Goal: Task Accomplishment & Management: Complete application form

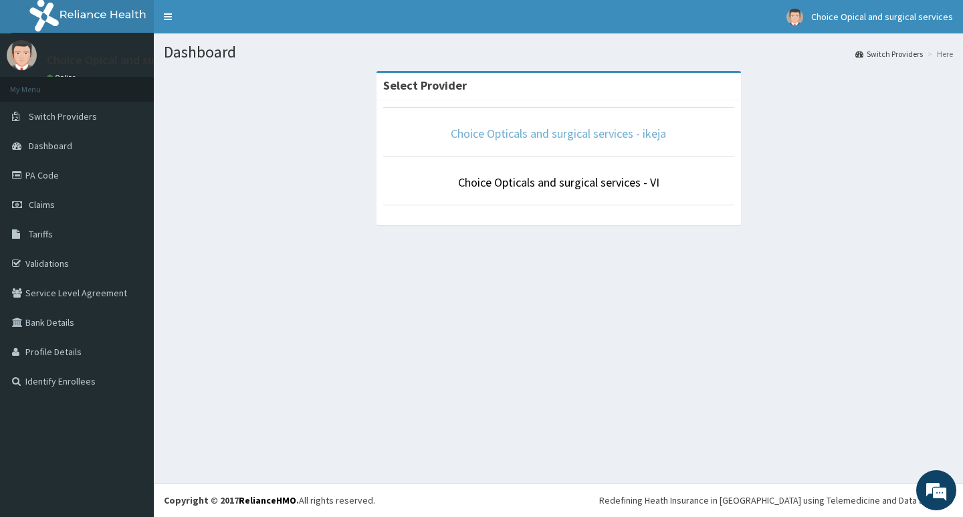
click at [599, 130] on link "Choice Opticals and surgical services - ikeja" at bounding box center [558, 133] width 215 height 15
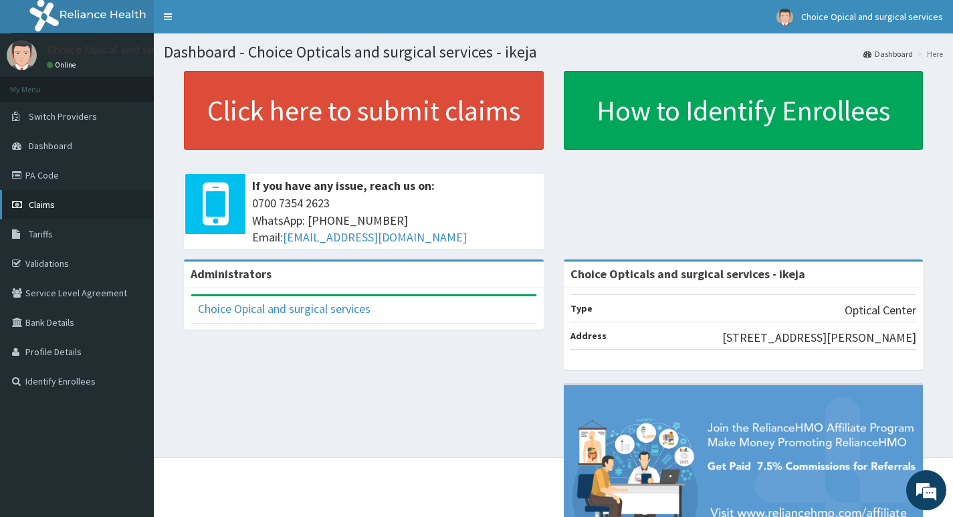
click at [38, 197] on link "Claims" at bounding box center [77, 204] width 154 height 29
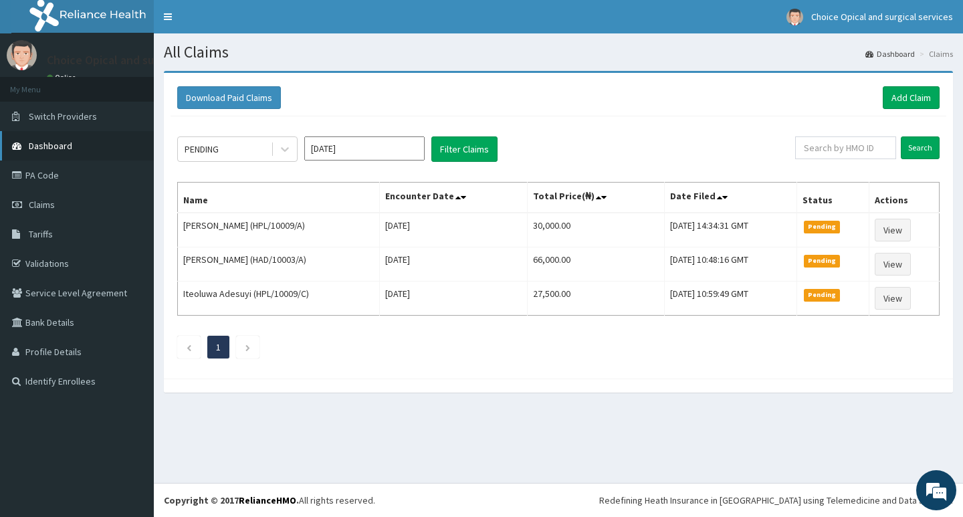
drag, startPoint x: 43, startPoint y: 167, endPoint x: 58, endPoint y: 144, distance: 27.3
click at [45, 167] on link "PA Code" at bounding box center [77, 175] width 154 height 29
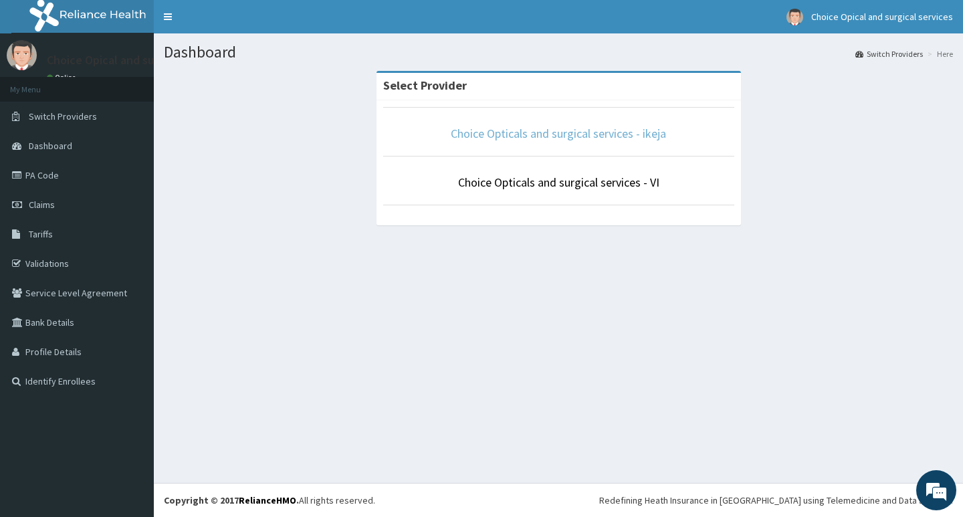
click at [647, 139] on link "Choice Opticals and surgical services - ikeja" at bounding box center [558, 133] width 215 height 15
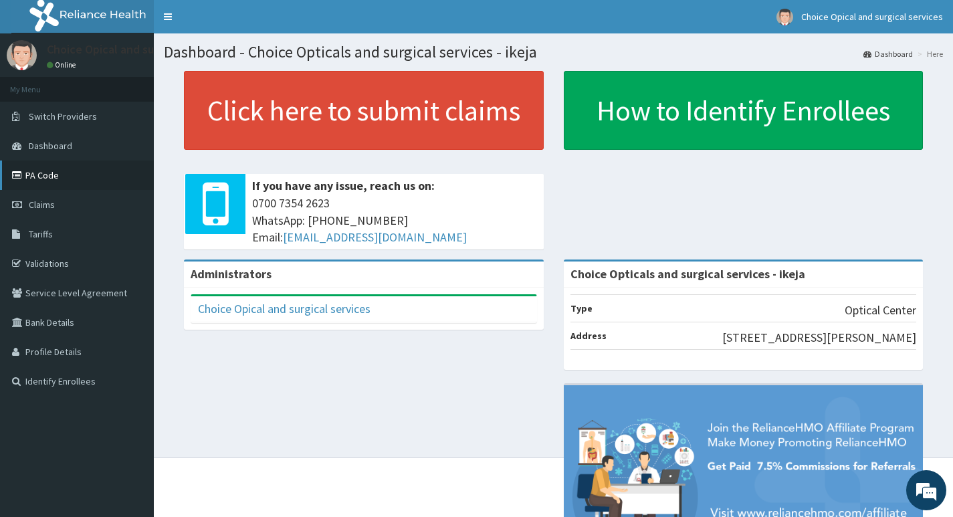
click at [39, 175] on link "PA Code" at bounding box center [77, 175] width 154 height 29
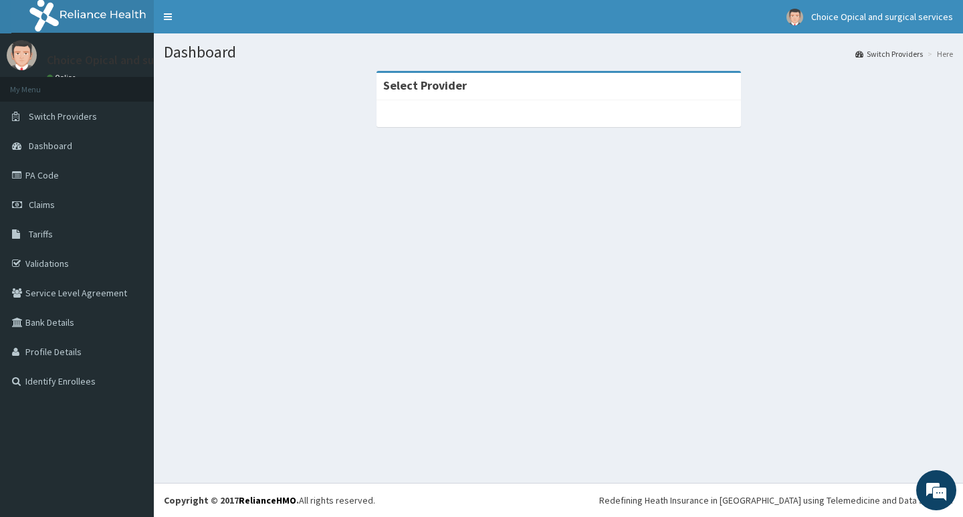
drag, startPoint x: 502, startPoint y: 150, endPoint x: 580, endPoint y: 70, distance: 112.1
click at [506, 143] on section "Select Provider" at bounding box center [559, 144] width 810 height 167
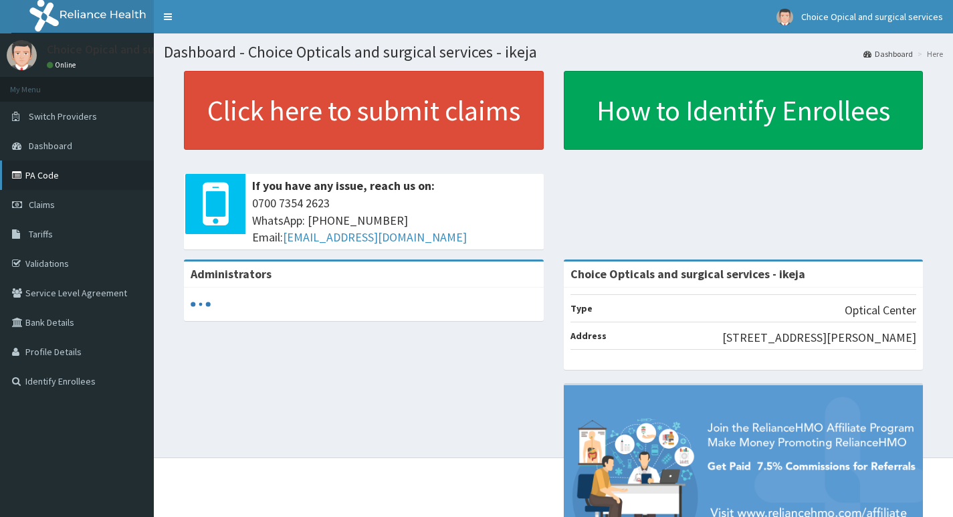
click at [39, 171] on link "PA Code" at bounding box center [77, 175] width 154 height 29
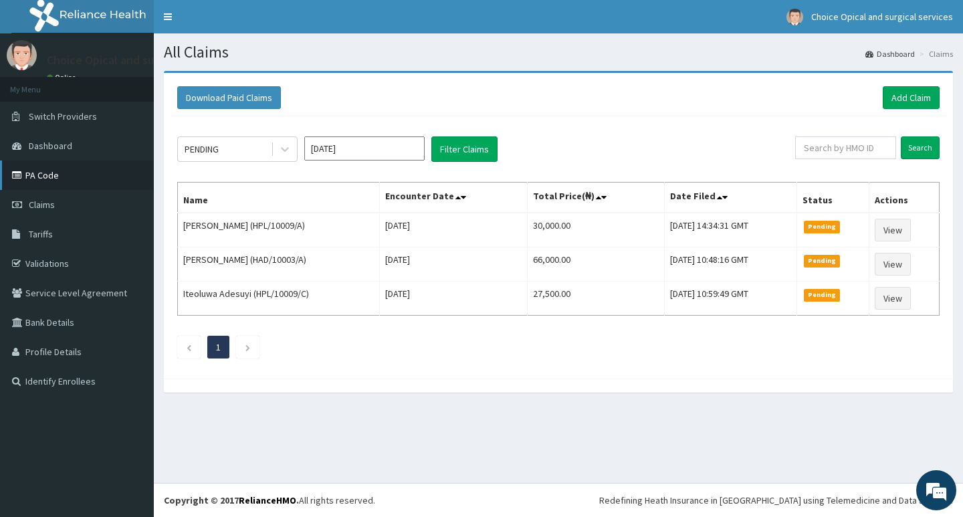
click at [41, 173] on link "PA Code" at bounding box center [77, 175] width 154 height 29
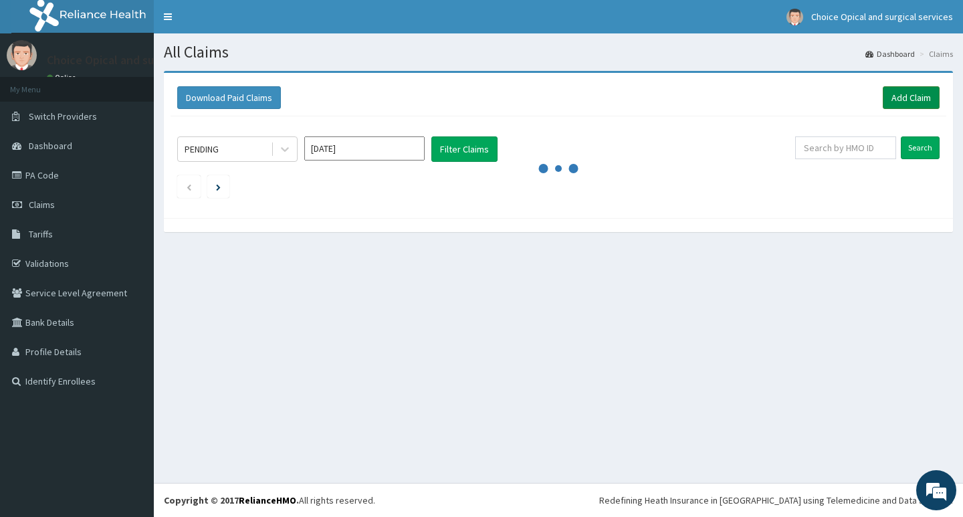
click at [904, 93] on link "Add Claim" at bounding box center [911, 97] width 57 height 23
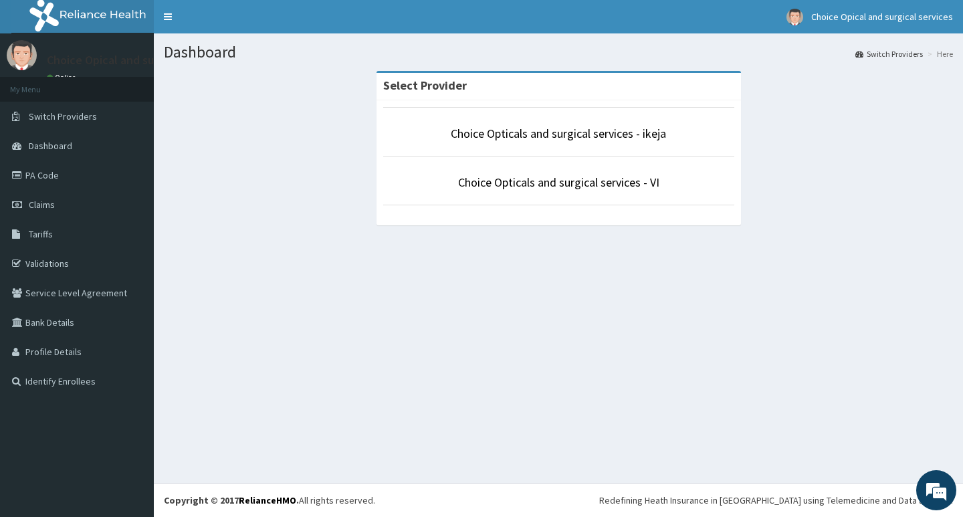
click at [642, 147] on li "Choice Opticals and surgical services - ikeja" at bounding box center [558, 132] width 351 height 50
click at [642, 138] on link "Choice Opticals and surgical services - ikeja" at bounding box center [558, 133] width 215 height 15
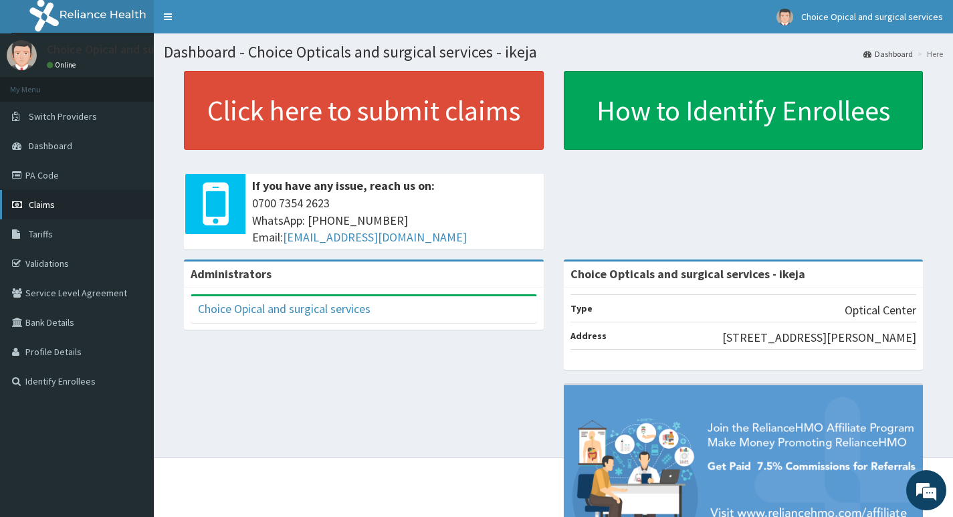
click at [45, 206] on span "Claims" at bounding box center [42, 205] width 26 height 12
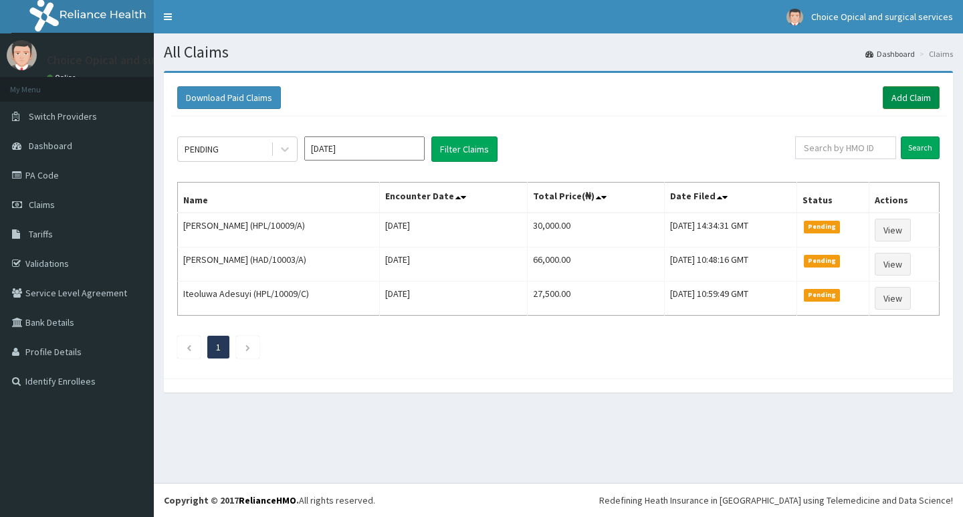
click at [899, 96] on link "Add Claim" at bounding box center [911, 97] width 57 height 23
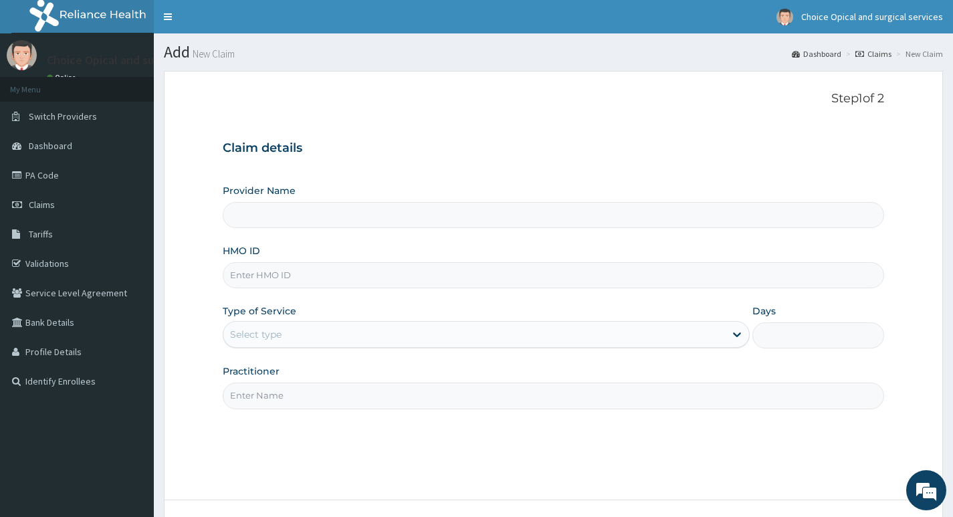
type input "Choice Opticals and surgical services - ikeja"
click at [317, 273] on input "HMO ID" at bounding box center [554, 275] width 662 height 26
paste input "BFL/10084/A"
type input "BFL/10084/A"
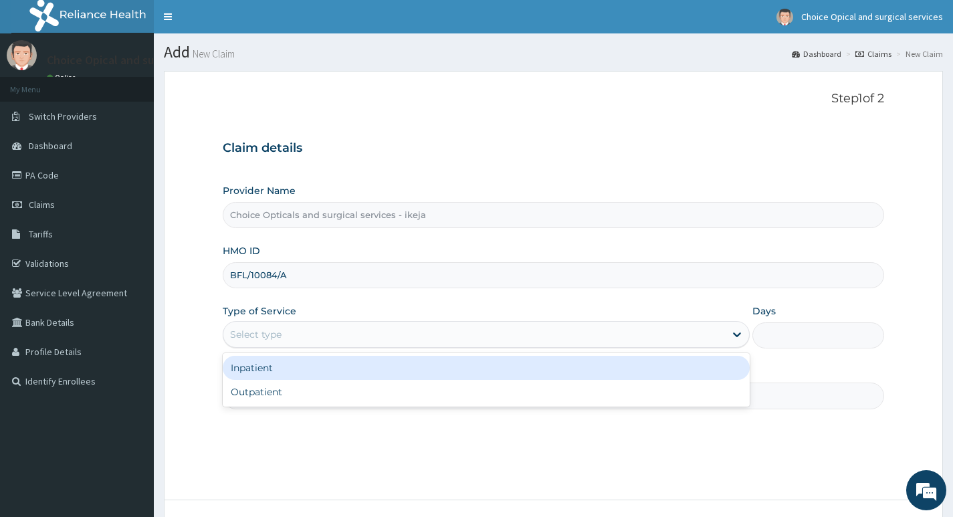
click at [533, 340] on div "Select type" at bounding box center [474, 334] width 502 height 21
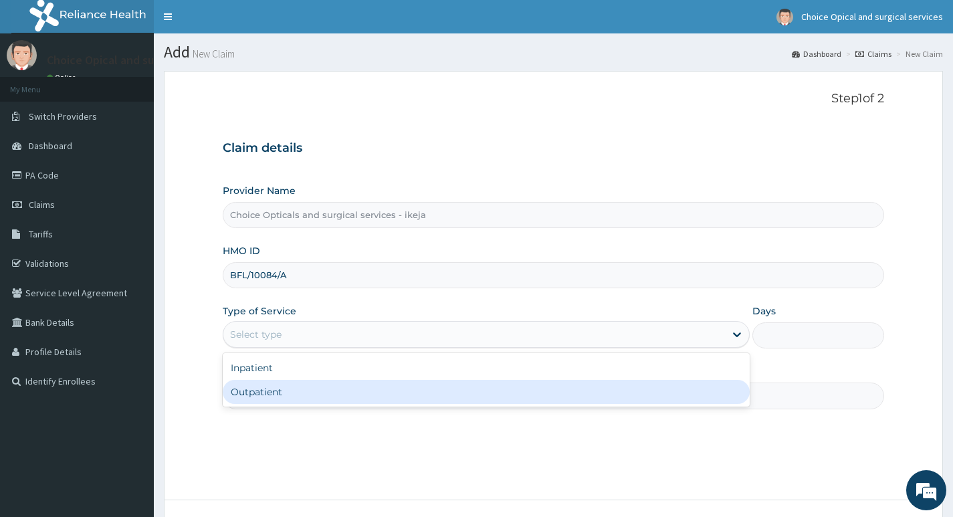
click at [413, 389] on div "Outpatient" at bounding box center [486, 392] width 527 height 24
type input "1"
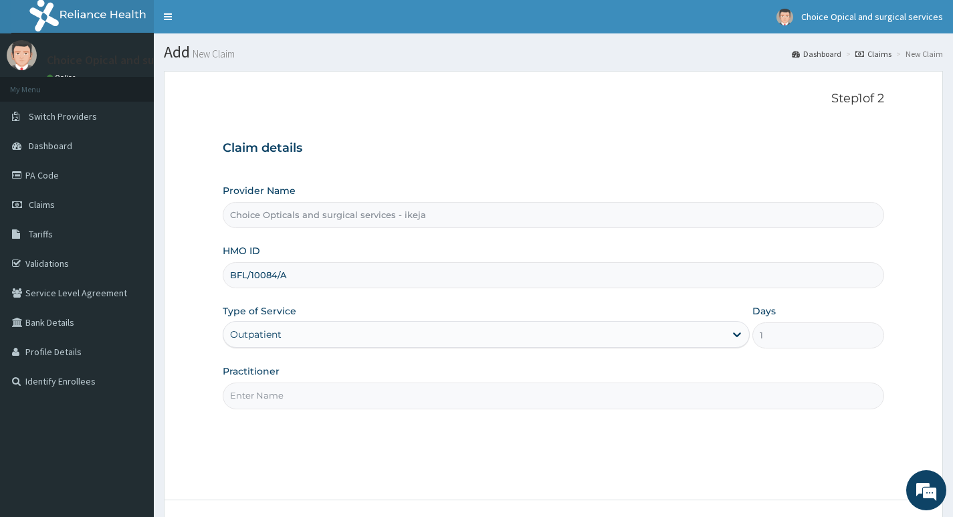
click at [480, 395] on input "Practitioner" at bounding box center [554, 396] width 662 height 26
type input "DR JUDITH"
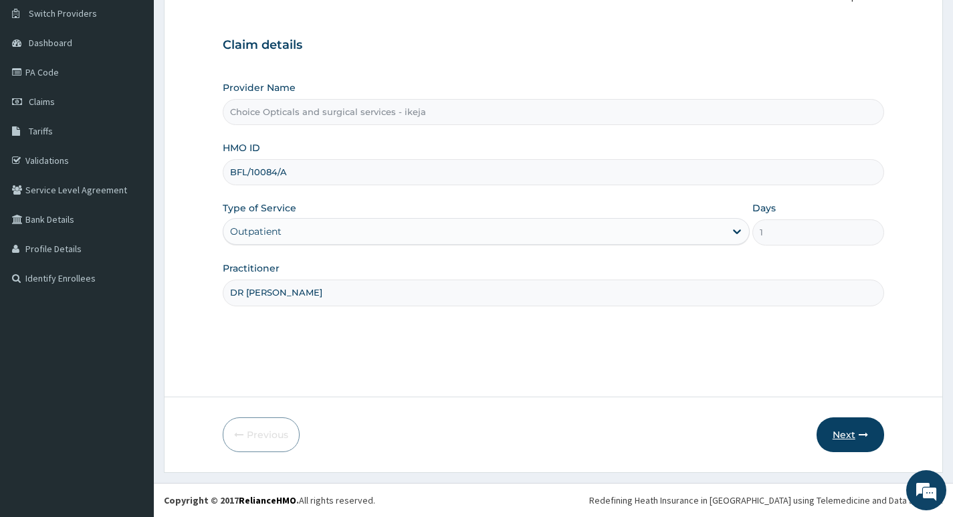
click at [866, 442] on button "Next" at bounding box center [851, 434] width 68 height 35
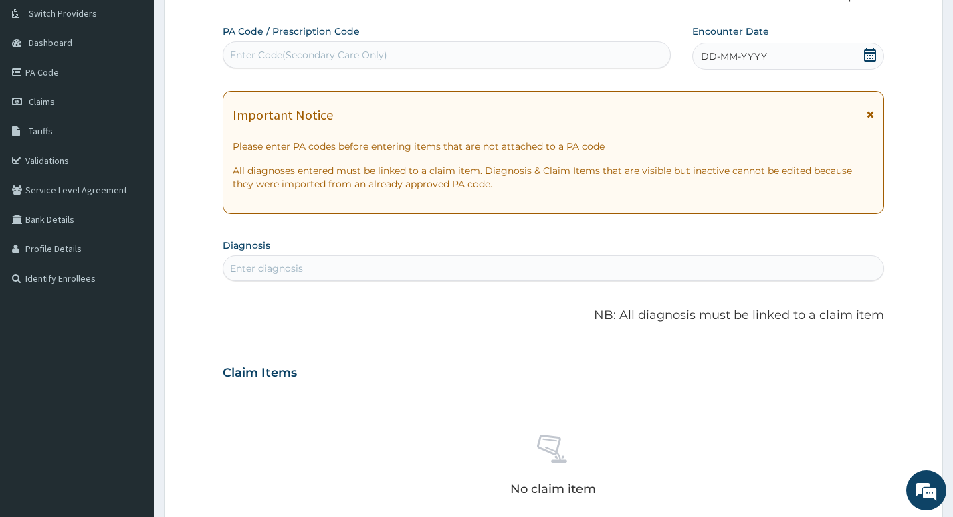
click at [419, 51] on div "Enter Code(Secondary Care Only)" at bounding box center [446, 54] width 447 height 21
click at [395, 45] on div "Enter Code(Secondary Care Only)" at bounding box center [446, 54] width 447 height 21
paste input "PA/35CDCC"
type input "PA/35CDCC"
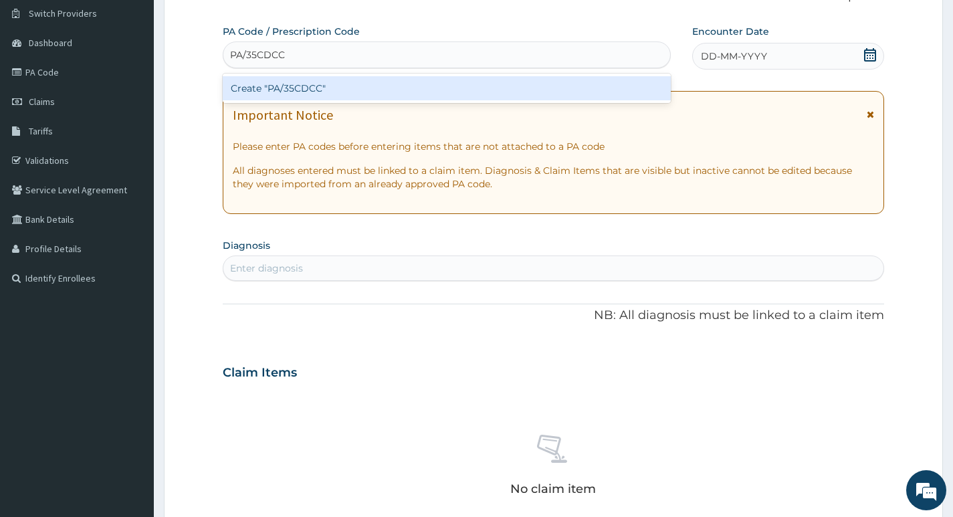
click at [440, 84] on div "Create "PA/35CDCC"" at bounding box center [447, 88] width 448 height 24
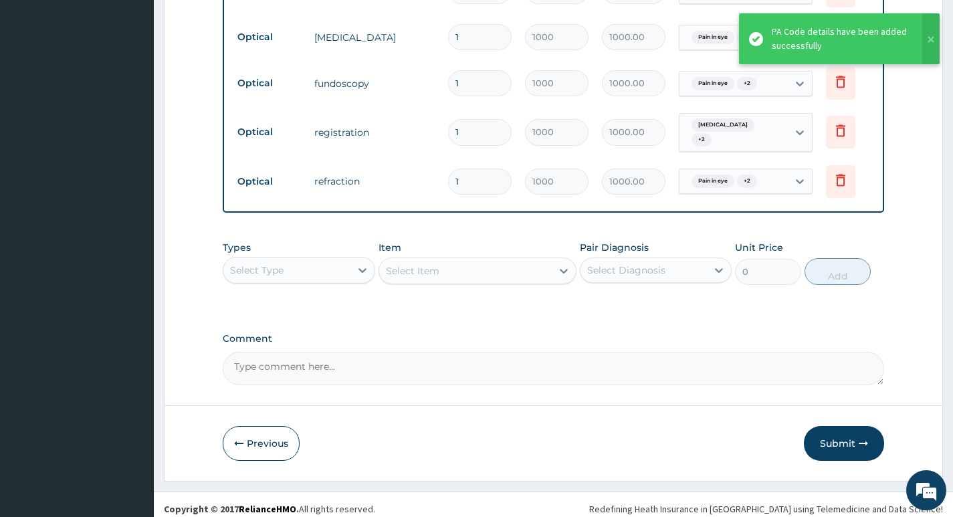
scroll to position [625, 0]
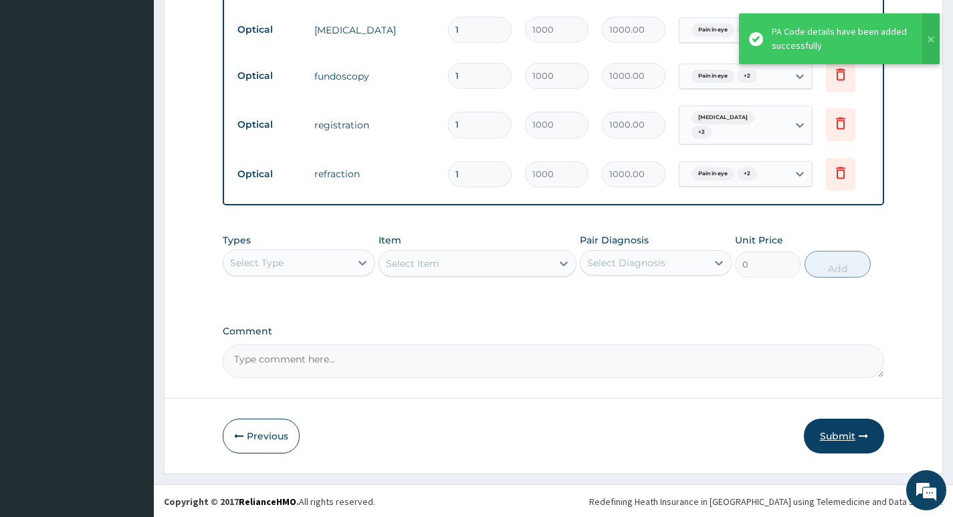
click at [843, 430] on button "Submit" at bounding box center [844, 436] width 80 height 35
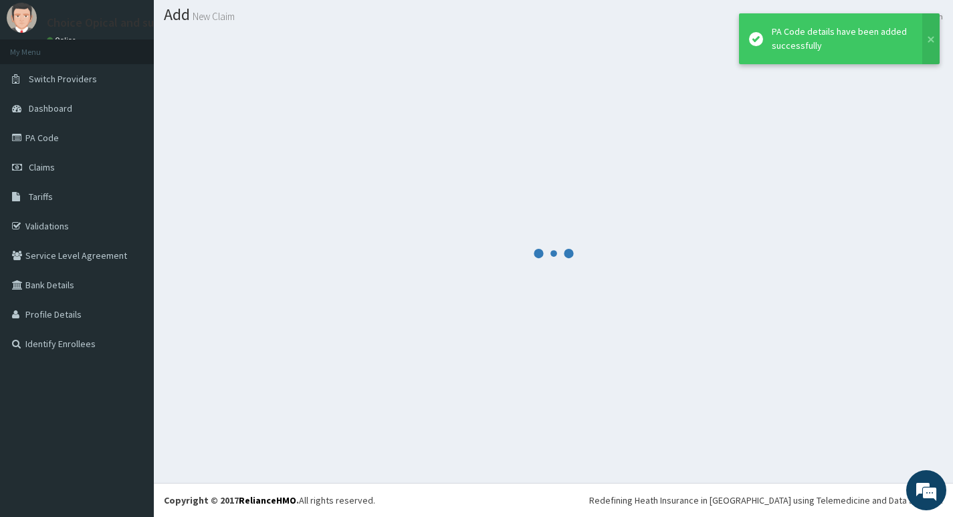
scroll to position [37, 0]
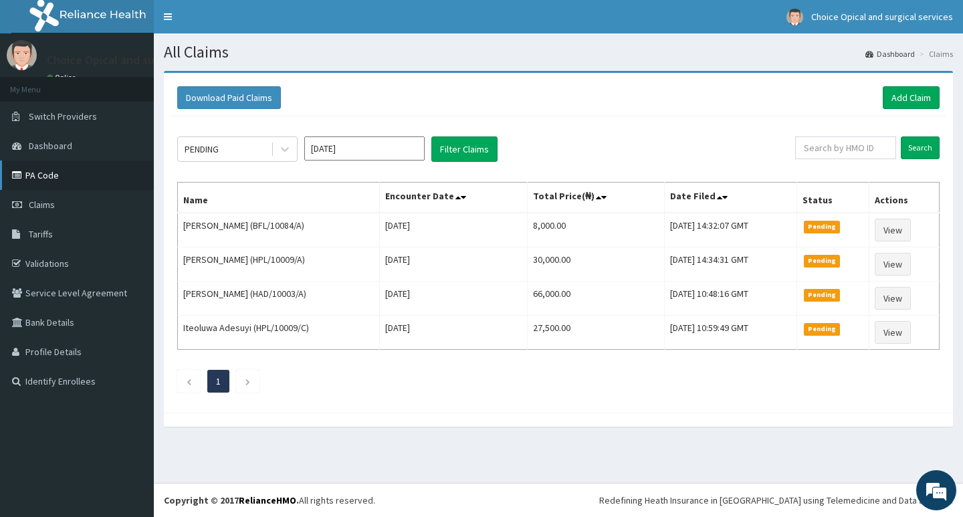
click at [25, 170] on link "PA Code" at bounding box center [77, 175] width 154 height 29
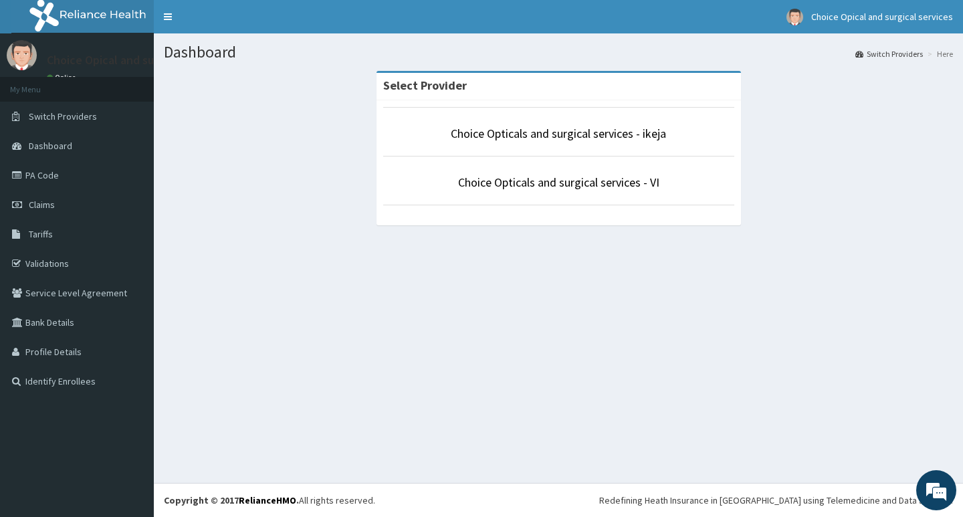
click at [634, 120] on li "Choice Opticals and surgical services - ikeja" at bounding box center [558, 132] width 351 height 50
click at [630, 128] on link "Choice Opticals and surgical services - ikeja" at bounding box center [558, 133] width 215 height 15
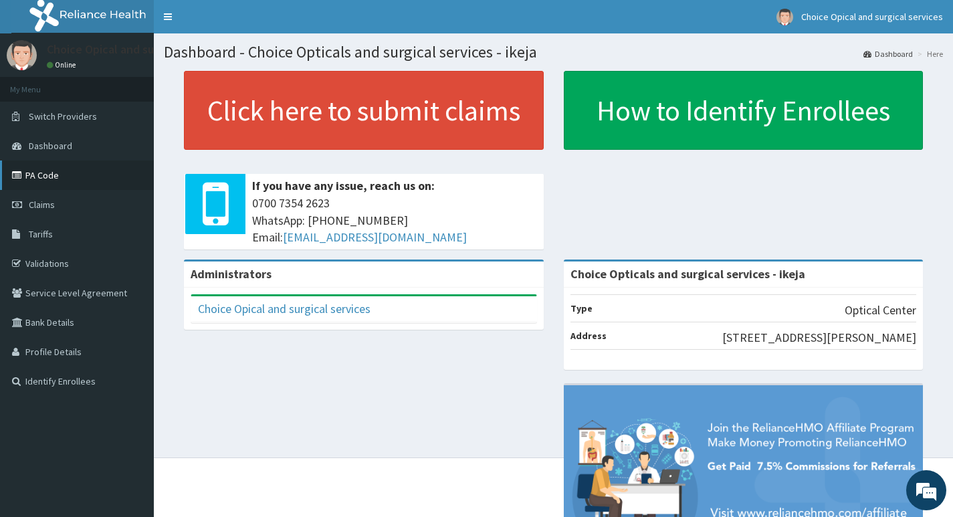
click at [38, 181] on link "PA Code" at bounding box center [77, 175] width 154 height 29
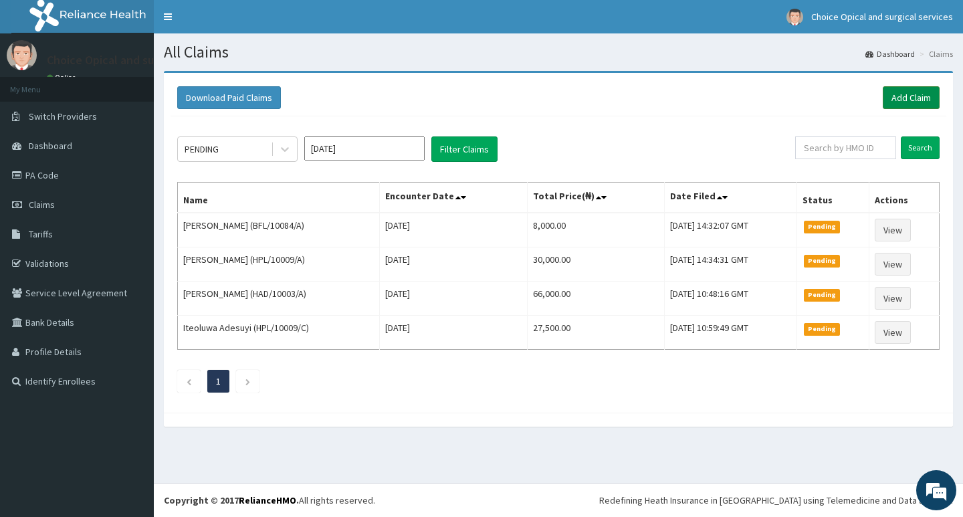
click at [903, 98] on link "Add Claim" at bounding box center [911, 97] width 57 height 23
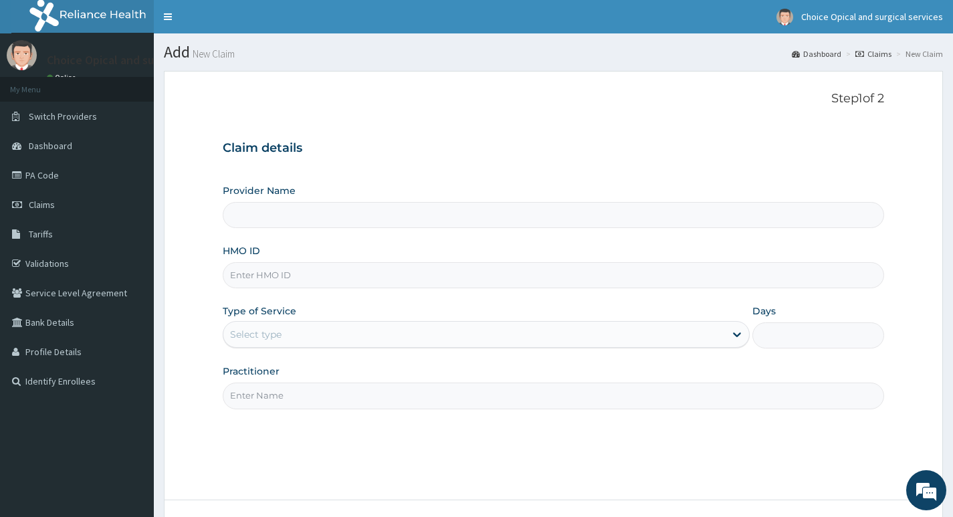
type input "Choice Opticals and surgical services - ikeja"
click at [424, 274] on input "HMO ID" at bounding box center [554, 275] width 662 height 26
paste input "INU/10002/A"
type input "INU/10002/A"
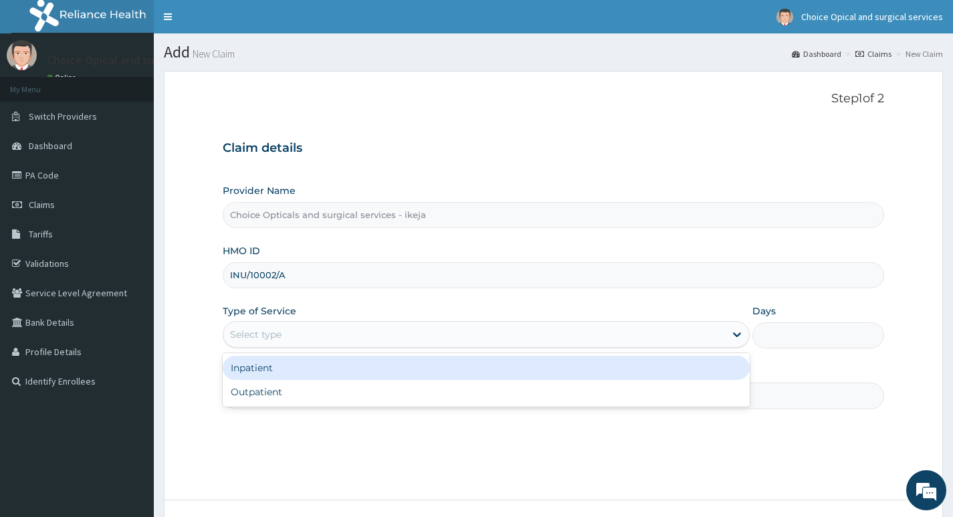
click at [708, 333] on div "Select type" at bounding box center [474, 334] width 502 height 21
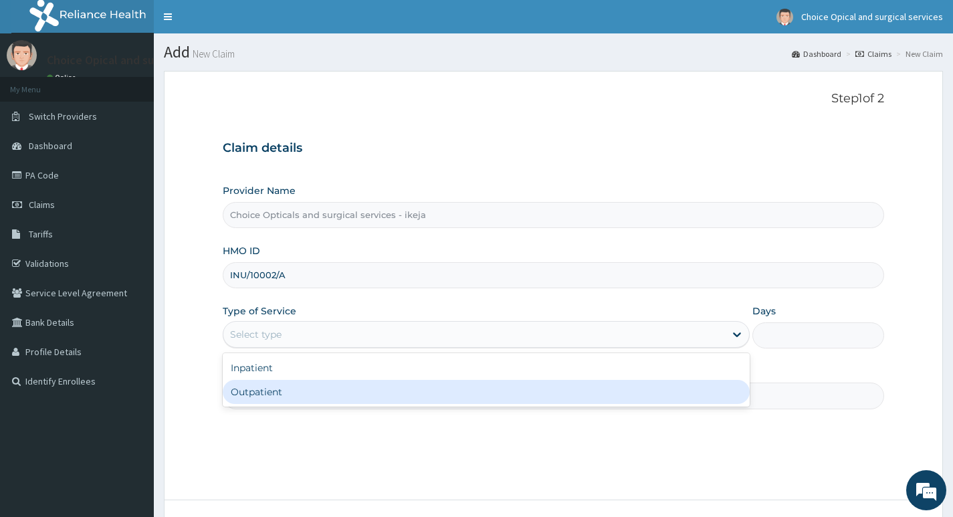
click at [330, 389] on div "Outpatient" at bounding box center [486, 392] width 527 height 24
type input "1"
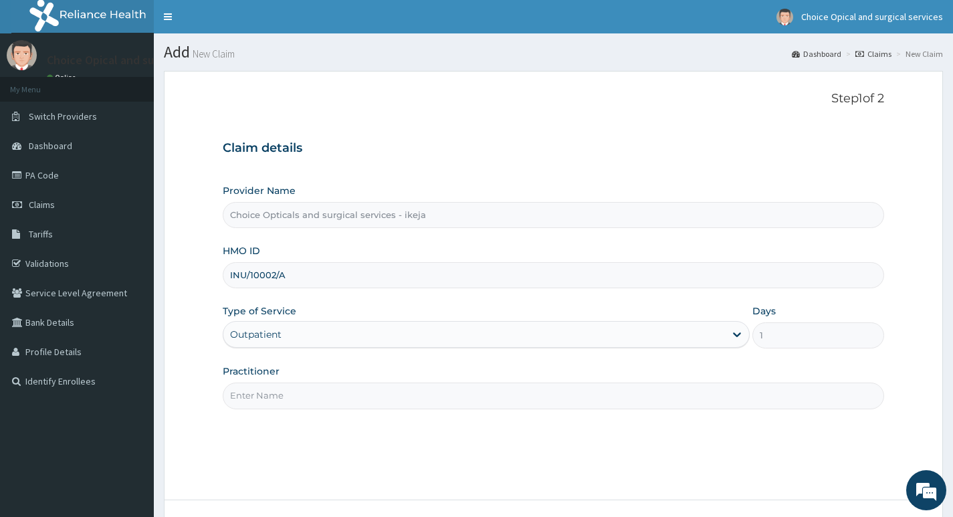
click at [497, 405] on input "Practitioner" at bounding box center [554, 396] width 662 height 26
type input "DR JUDITH"
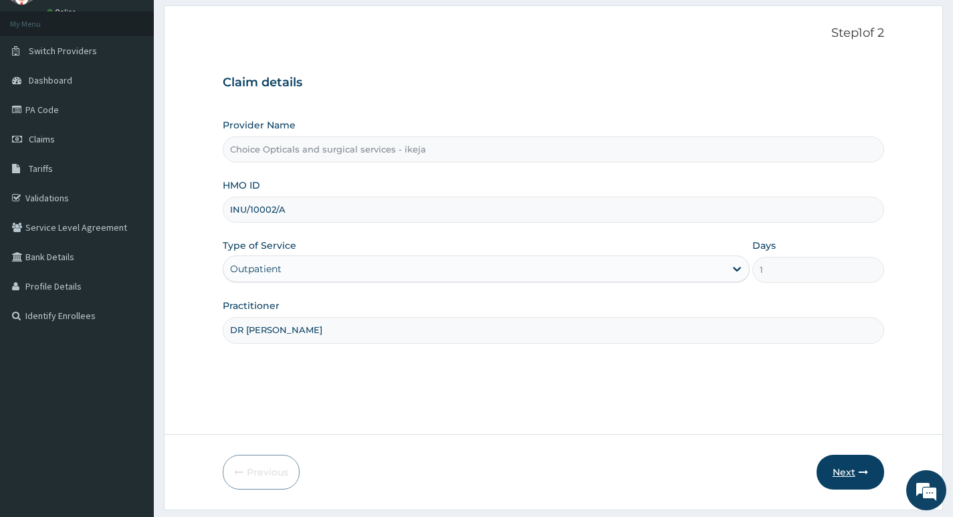
scroll to position [103, 0]
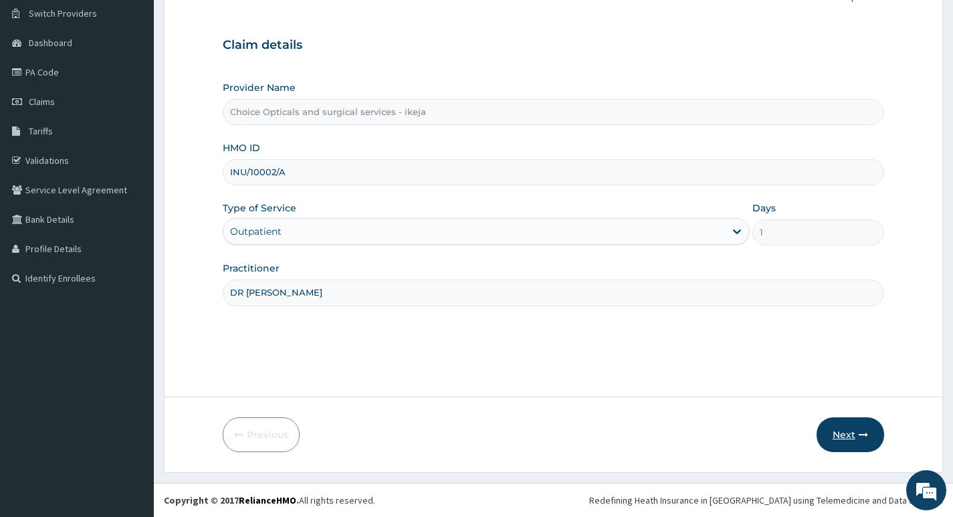
click at [830, 424] on button "Next" at bounding box center [851, 434] width 68 height 35
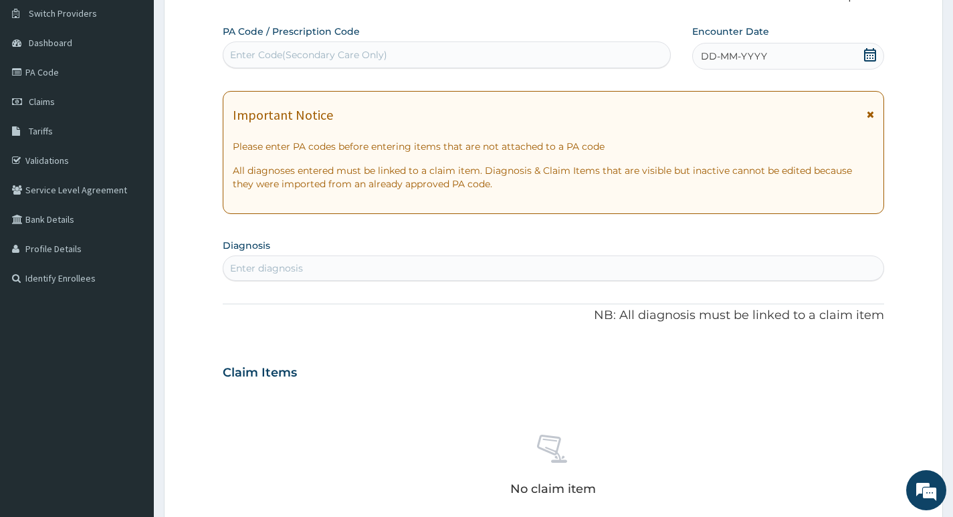
drag, startPoint x: 625, startPoint y: 53, endPoint x: 658, endPoint y: 126, distance: 80.8
click at [625, 52] on div "Enter Code(Secondary Care Only)" at bounding box center [446, 54] width 447 height 21
drag, startPoint x: 442, startPoint y: 56, endPoint x: 355, endPoint y: 56, distance: 86.3
click at [355, 56] on div "Enter Code(Secondary Care Only)" at bounding box center [308, 54] width 157 height 13
paste input "PA/6E442A"
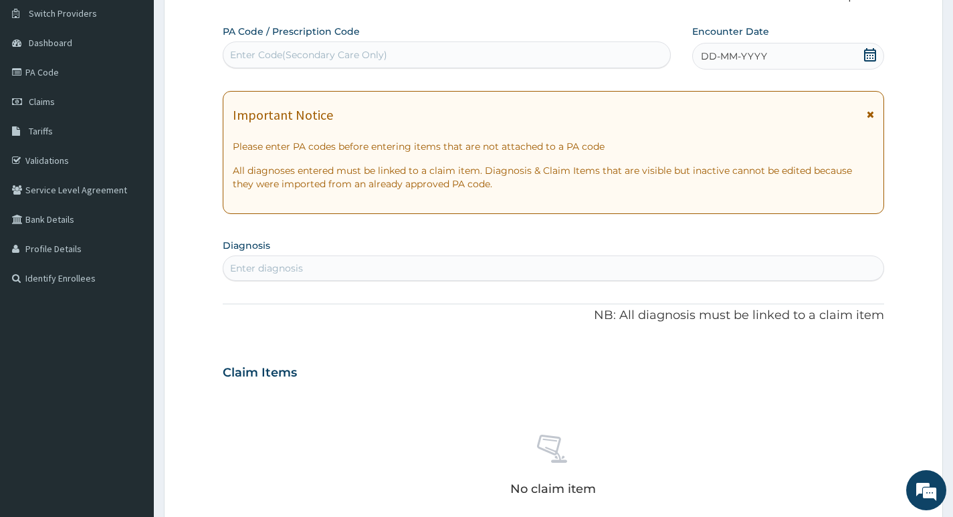
type input "PA/6E442A"
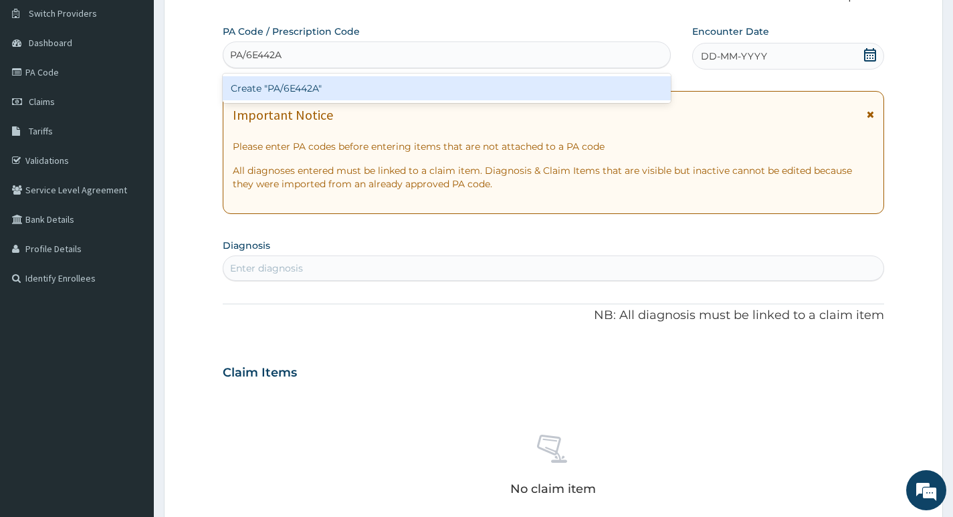
click at [468, 82] on div "Create "PA/6E442A"" at bounding box center [447, 88] width 448 height 24
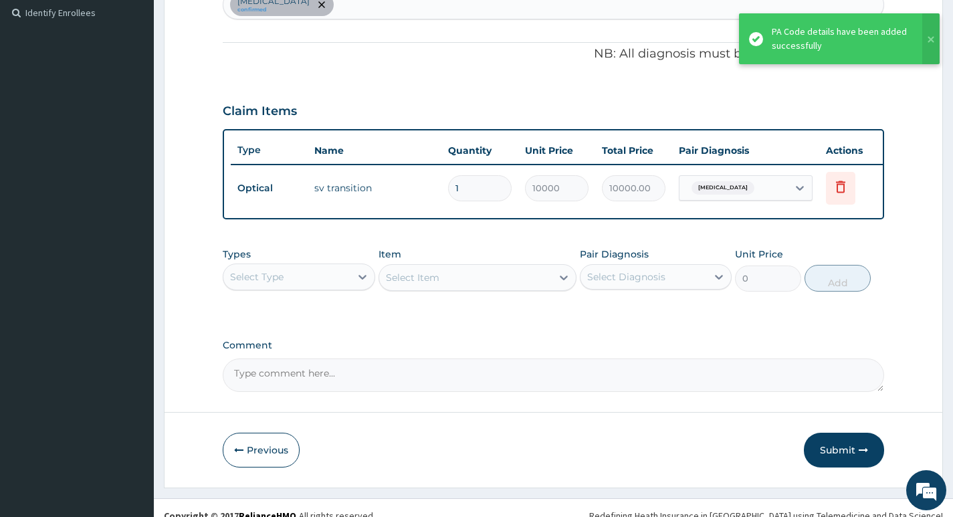
scroll to position [394, 0]
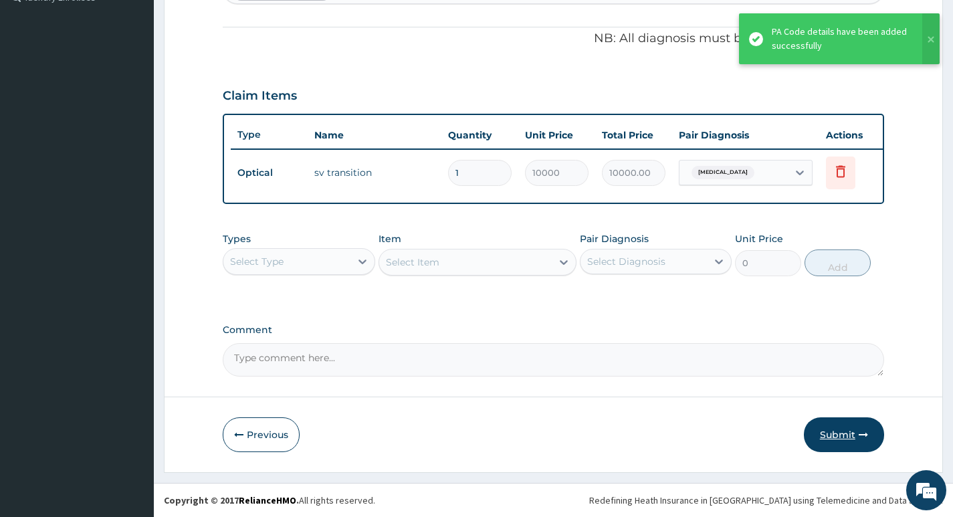
click at [830, 426] on button "Submit" at bounding box center [844, 434] width 80 height 35
